Goal: Task Accomplishment & Management: Manage account settings

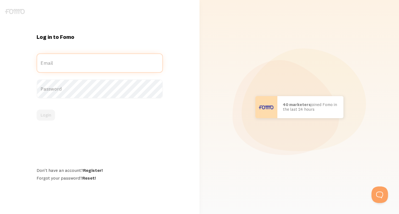
type input "[EMAIL_ADDRESS][DOMAIN_NAME]"
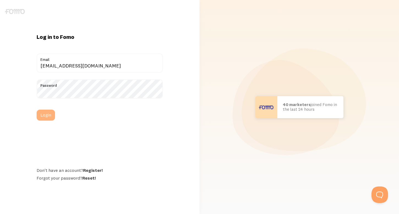
click at [45, 113] on div "Login" at bounding box center [100, 114] width 126 height 11
click at [45, 113] on button "Login" at bounding box center [46, 114] width 18 height 11
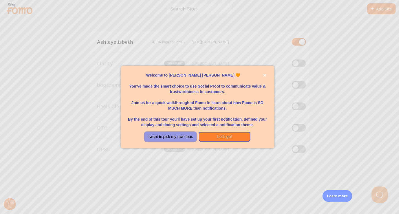
click at [184, 136] on button "I want to pick my own tour." at bounding box center [170, 137] width 52 height 10
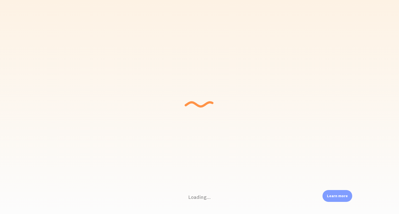
click at [26, 68] on div "Loading... Setting up a seamless experience... - [GEOGRAPHIC_DATA] Gathering da…" at bounding box center [199, 107] width 399 height 214
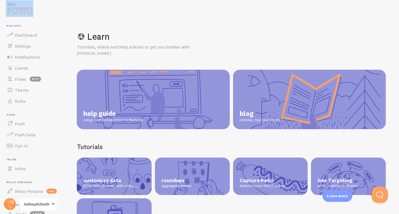
click at [26, 68] on div "Loading... Setting up a seamless experience... - [GEOGRAPHIC_DATA] Gathering da…" at bounding box center [199, 107] width 399 height 214
click at [28, 71] on link "Events" at bounding box center [31, 67] width 57 height 11
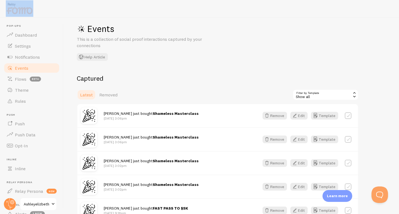
scroll to position [8, 0]
click at [302, 139] on button "Edit" at bounding box center [298, 139] width 17 height 8
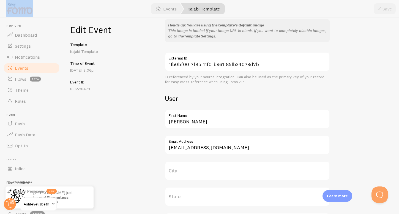
scroll to position [184, 0]
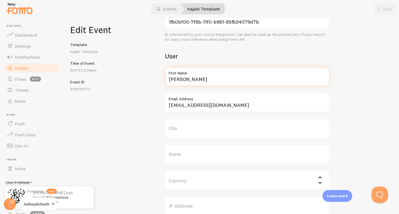
click at [191, 83] on input "[PERSON_NAME]" at bounding box center [247, 76] width 165 height 19
type input "[PERSON_NAME]"
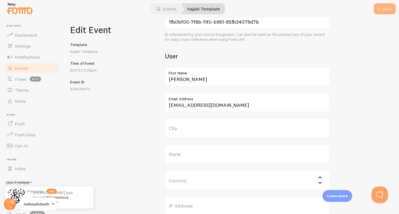
click at [382, 9] on icon "submit" at bounding box center [379, 8] width 7 height 7
click at [26, 70] on span "Events" at bounding box center [21, 67] width 13 height 5
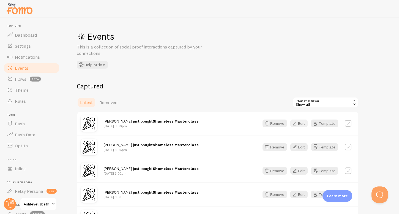
click at [300, 123] on button "Edit" at bounding box center [298, 123] width 17 height 8
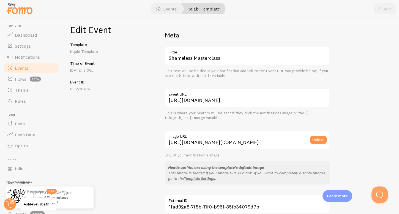
scroll to position [124, 0]
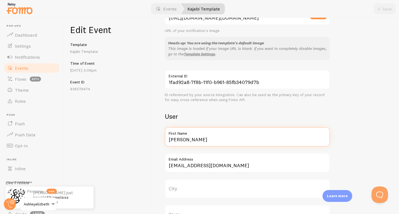
click at [182, 140] on input "[PERSON_NAME]" at bounding box center [247, 136] width 165 height 19
type input "Vee"
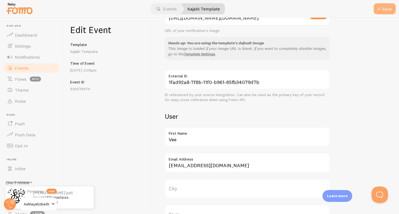
click at [381, 13] on button "Save" at bounding box center [384, 8] width 22 height 11
click at [18, 65] on span "Events" at bounding box center [21, 67] width 13 height 5
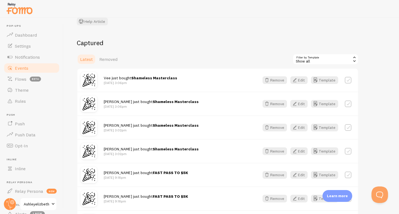
scroll to position [84, 0]
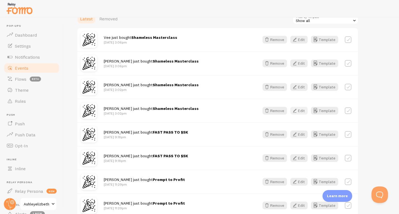
click at [305, 112] on button "Edit" at bounding box center [298, 111] width 17 height 8
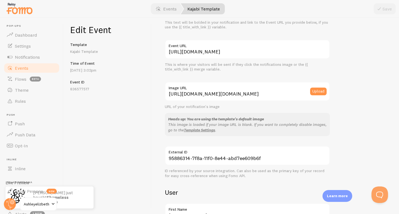
scroll to position [89, 0]
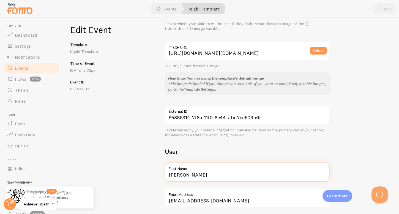
click at [179, 175] on input "[PERSON_NAME]" at bounding box center [247, 171] width 165 height 19
type input "[PERSON_NAME]"
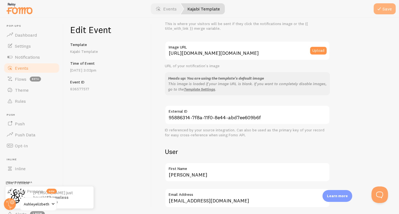
click at [380, 11] on icon "submit" at bounding box center [379, 8] width 7 height 7
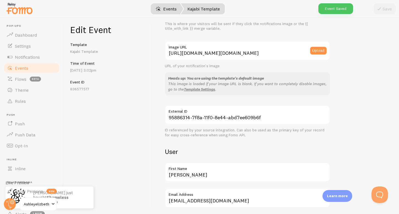
click at [168, 10] on link "Events" at bounding box center [166, 8] width 34 height 11
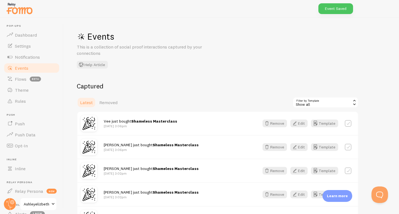
scroll to position [63, 0]
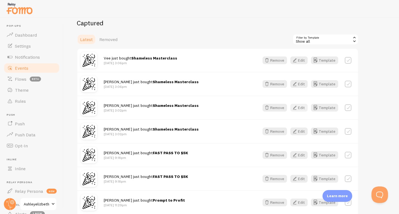
click at [301, 109] on button "Edit" at bounding box center [298, 108] width 17 height 8
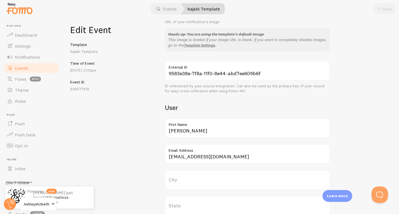
scroll to position [166, 0]
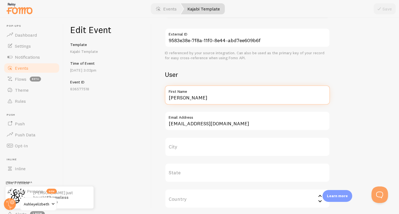
click at [203, 102] on input "[PERSON_NAME]" at bounding box center [247, 94] width 165 height 19
type input "[PERSON_NAME]"
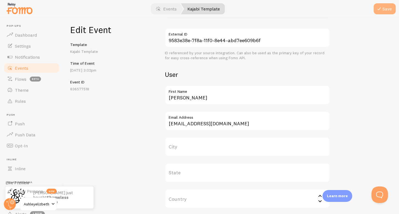
click at [382, 11] on button "Save" at bounding box center [384, 8] width 22 height 11
click at [24, 67] on span "Events" at bounding box center [21, 67] width 13 height 5
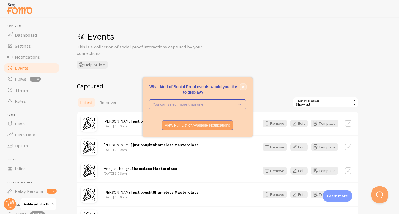
click at [244, 86] on icon "close," at bounding box center [242, 86] width 3 height 3
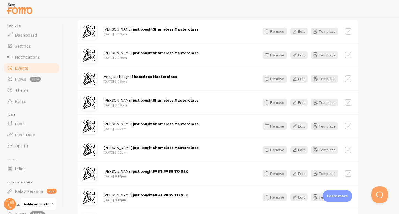
scroll to position [84, 0]
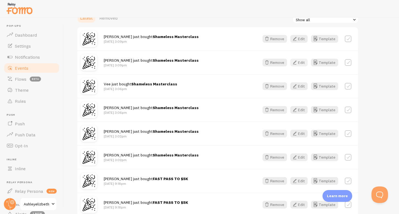
click at [303, 60] on button "Edit" at bounding box center [298, 63] width 17 height 8
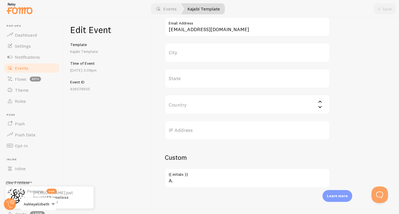
scroll to position [113, 0]
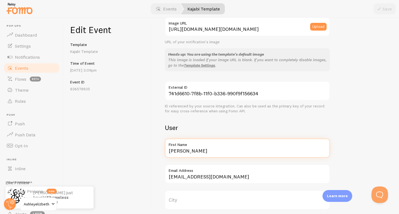
click at [190, 152] on input "[PERSON_NAME]" at bounding box center [247, 147] width 165 height 19
type input "Brit"
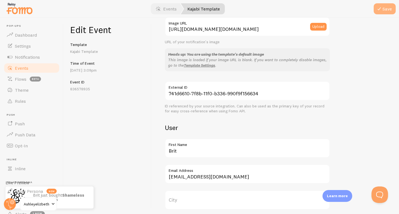
click at [386, 10] on button "Save" at bounding box center [384, 8] width 22 height 11
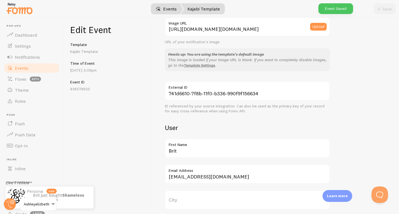
click at [171, 8] on link "Events" at bounding box center [166, 8] width 34 height 11
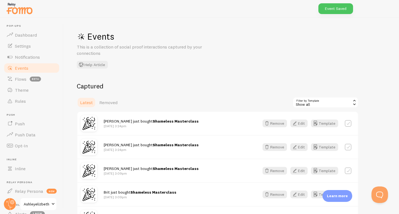
scroll to position [84, 0]
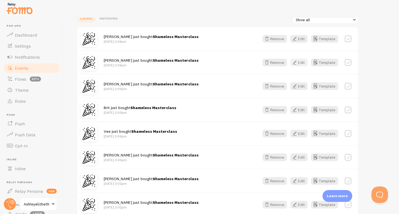
click at [299, 63] on button "Edit" at bounding box center [298, 63] width 17 height 8
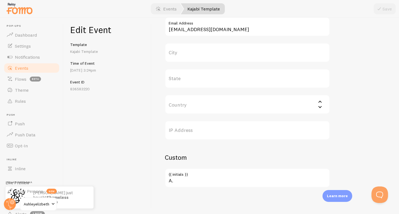
scroll to position [167, 0]
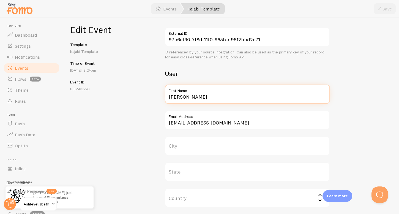
click at [200, 95] on input "[PERSON_NAME]" at bounding box center [247, 93] width 165 height 19
click at [200, 96] on input "[PERSON_NAME]" at bounding box center [247, 93] width 165 height 19
type input "[PERSON_NAME]"
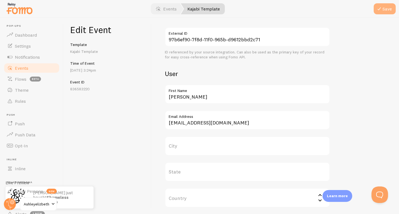
click at [378, 7] on icon "submit" at bounding box center [379, 8] width 7 height 7
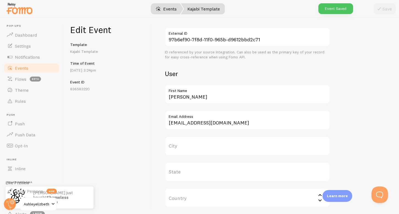
click at [168, 12] on link "Events" at bounding box center [166, 8] width 34 height 11
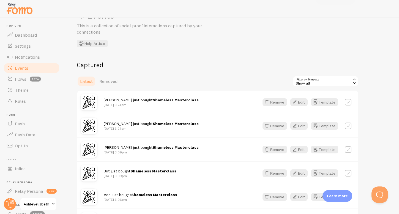
scroll to position [40, 0]
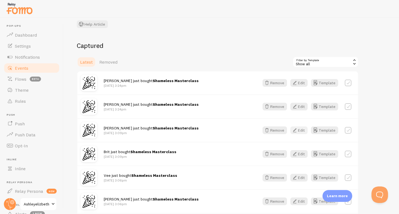
click at [303, 130] on button "Edit" at bounding box center [298, 130] width 17 height 8
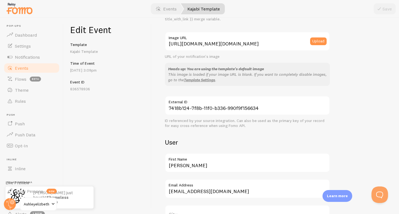
scroll to position [196, 0]
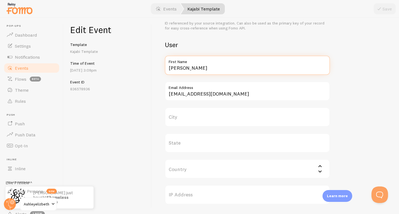
click at [225, 66] on input "[PERSON_NAME]" at bounding box center [247, 65] width 165 height 19
type input "[PERSON_NAME]"
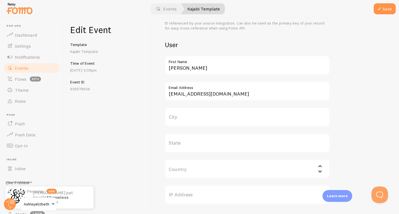
click at [377, 15] on div at bounding box center [199, 9] width 399 height 18
click at [380, 11] on icon "submit" at bounding box center [379, 8] width 7 height 7
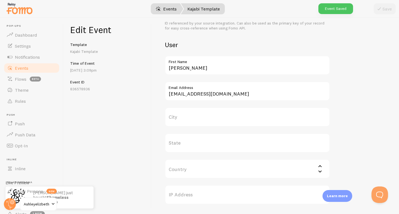
click at [172, 10] on link "Events" at bounding box center [166, 8] width 34 height 11
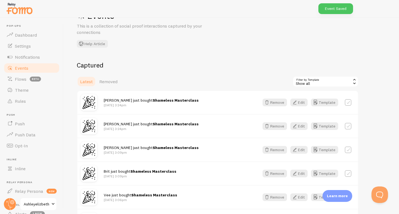
scroll to position [48, 0]
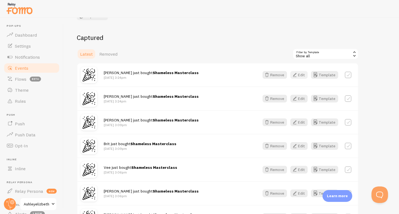
click at [297, 76] on icon "button" at bounding box center [294, 74] width 7 height 7
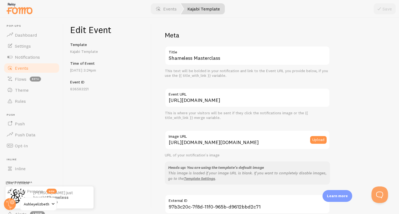
scroll to position [181, 0]
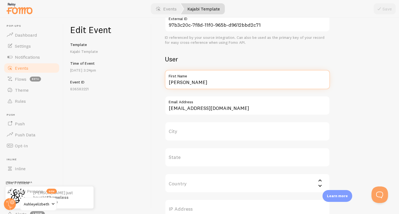
click at [200, 81] on input "[PERSON_NAME]" at bounding box center [247, 79] width 165 height 19
type input "[PERSON_NAME]"
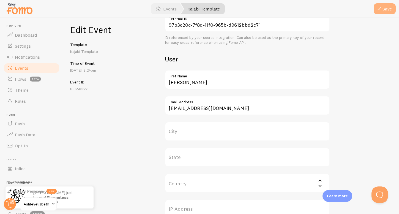
click at [382, 13] on button "Save" at bounding box center [384, 8] width 22 height 11
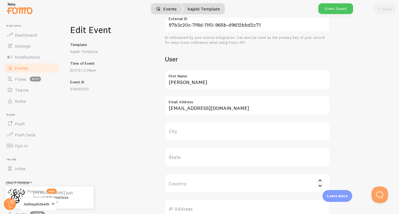
click at [169, 7] on link "Events" at bounding box center [166, 8] width 34 height 11
